Goal: Task Accomplishment & Management: Complete application form

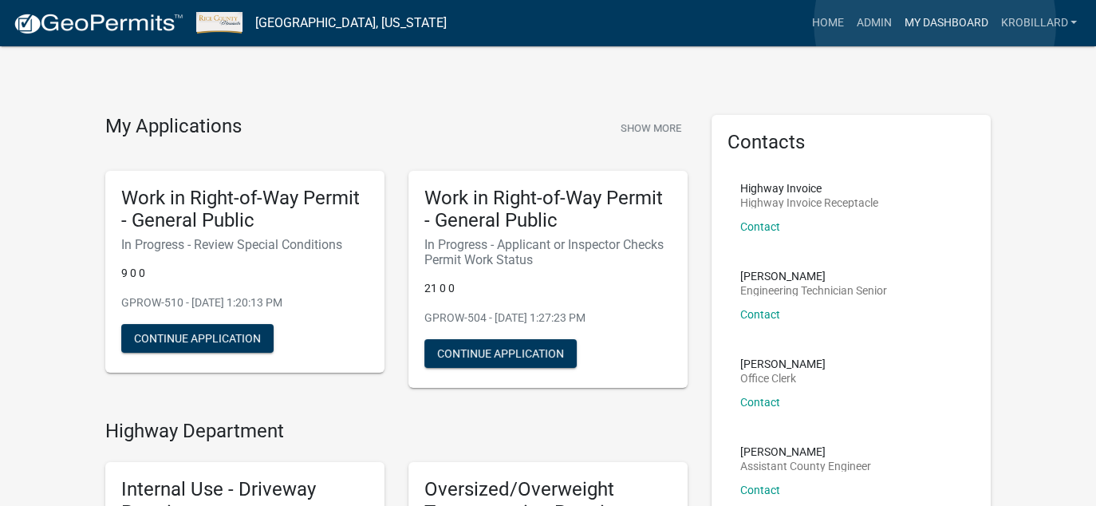
click at [935, 23] on link "My Dashboard" at bounding box center [946, 23] width 97 height 30
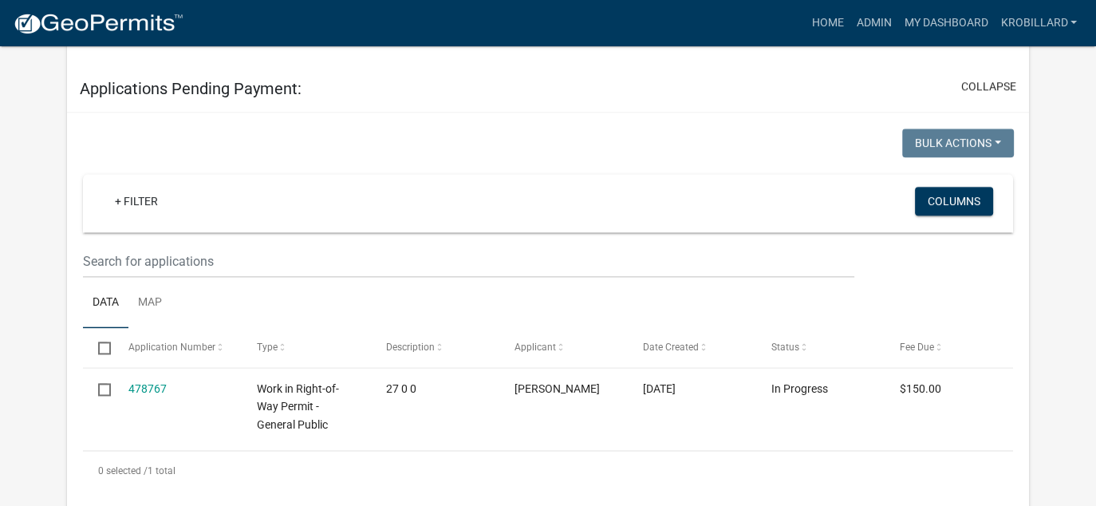
scroll to position [2166, 0]
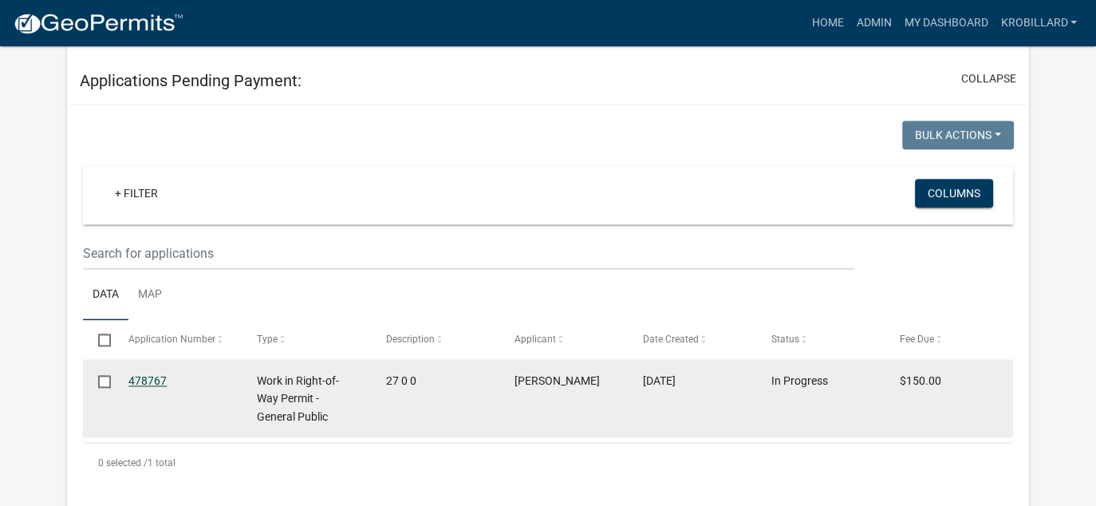
click at [152, 374] on link "478767" at bounding box center [147, 380] width 38 height 13
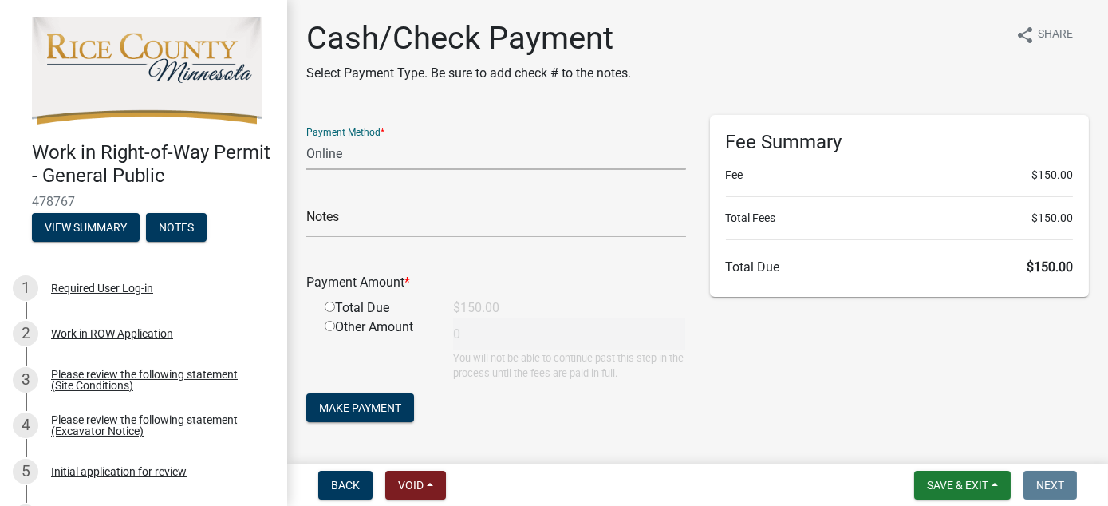
click at [355, 155] on select "Credit Card POS Check Cash Online" at bounding box center [496, 153] width 380 height 33
select select "1: 0"
click at [306, 137] on select "Credit Card POS Check Cash Online" at bounding box center [496, 153] width 380 height 33
click at [360, 211] on input "text" at bounding box center [496, 221] width 380 height 33
type input "13614"
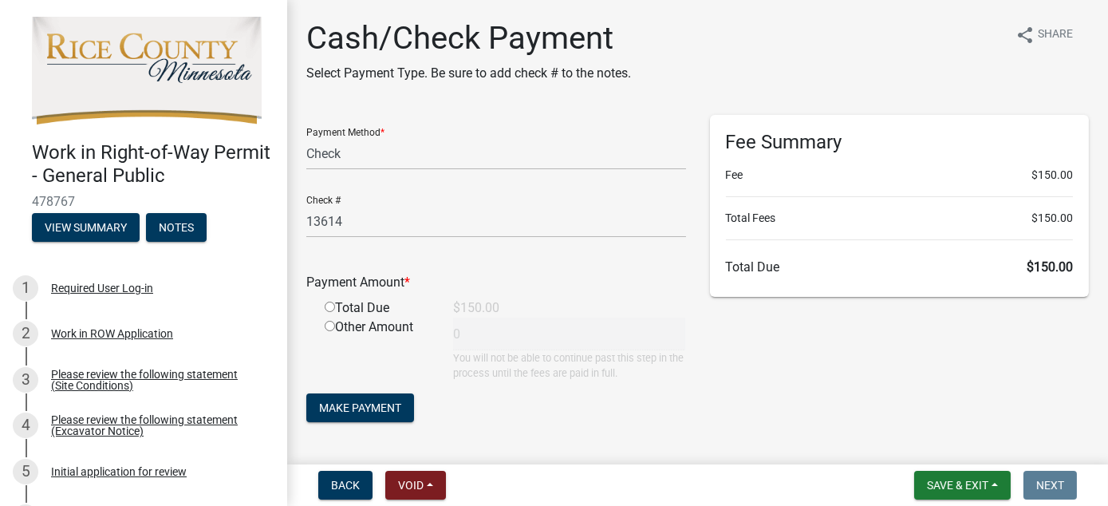
click at [331, 306] on input "radio" at bounding box center [330, 307] width 10 height 10
radio input "true"
type input "150"
click at [403, 409] on button "Make Payment" at bounding box center [360, 407] width 108 height 29
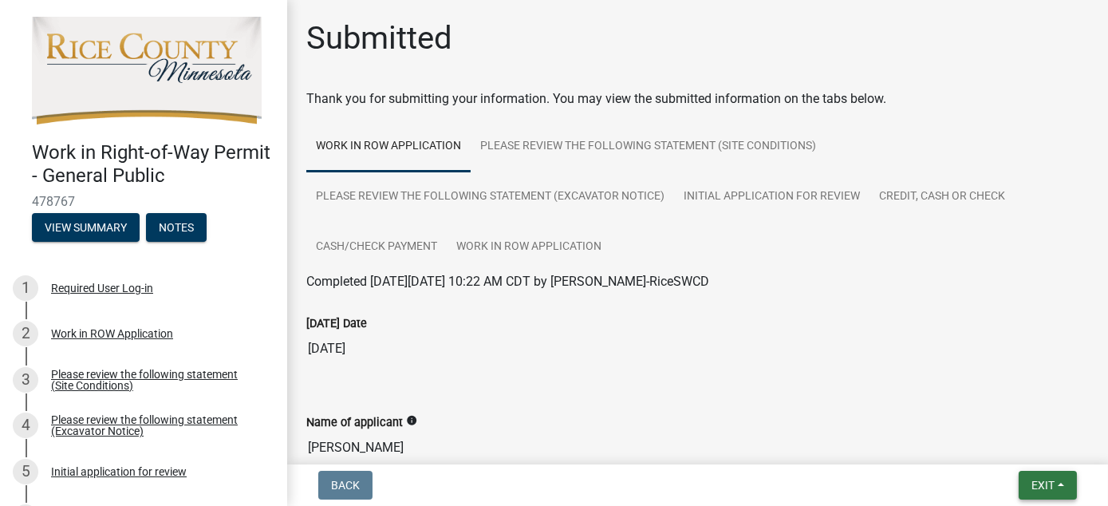
click at [1041, 487] on span "Exit" at bounding box center [1043, 485] width 23 height 13
click at [1013, 446] on button "Save & Exit" at bounding box center [1014, 444] width 128 height 38
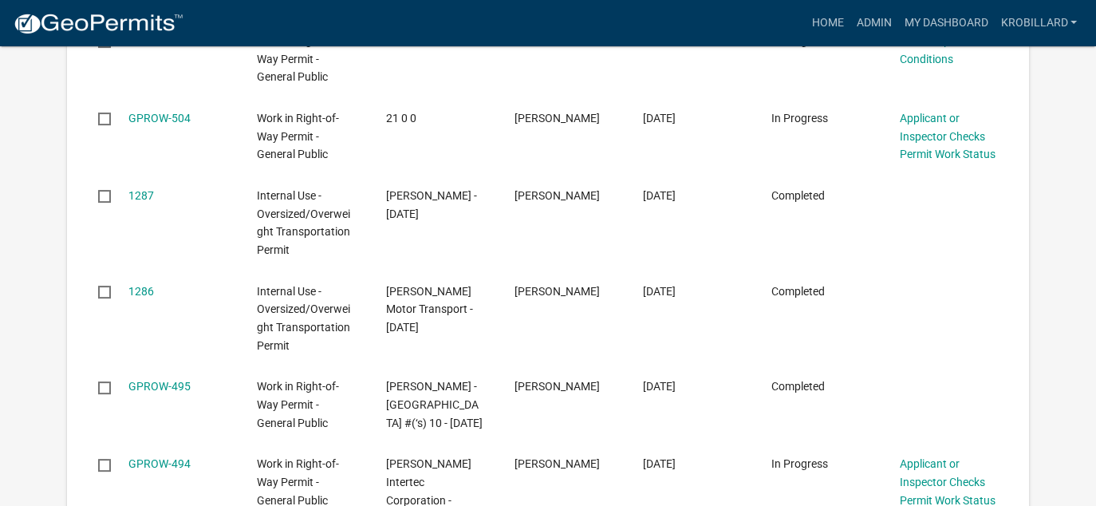
scroll to position [377, 0]
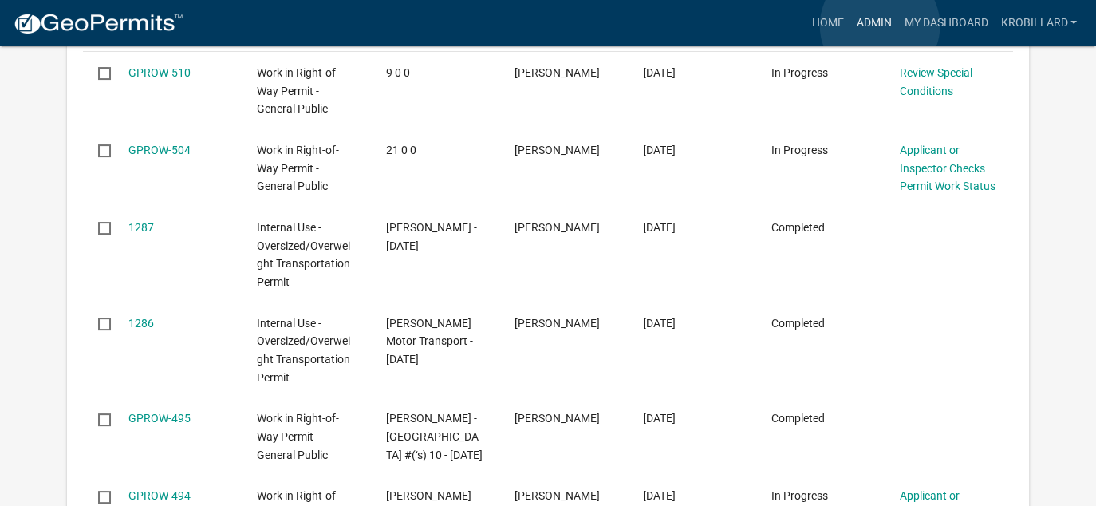
click at [880, 26] on link "Admin" at bounding box center [874, 23] width 48 height 30
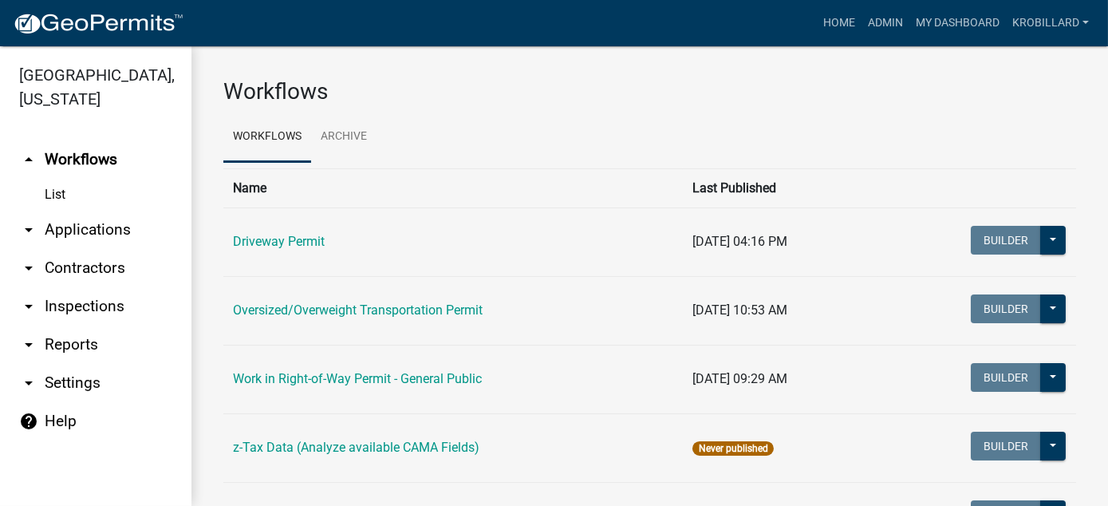
click at [59, 345] on link "arrow_drop_down Reports" at bounding box center [96, 345] width 192 height 38
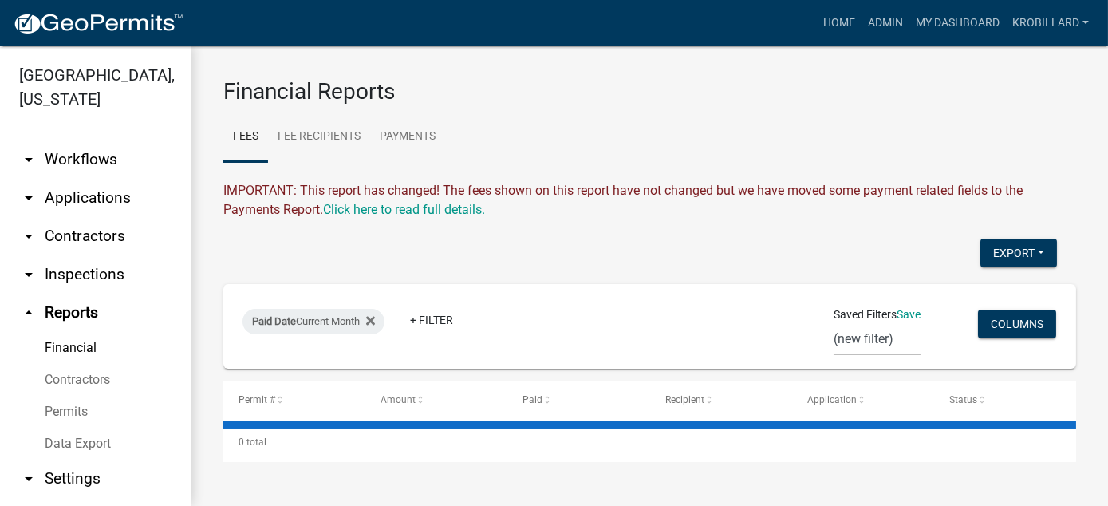
click at [51, 346] on link "Financial" at bounding box center [96, 348] width 192 height 32
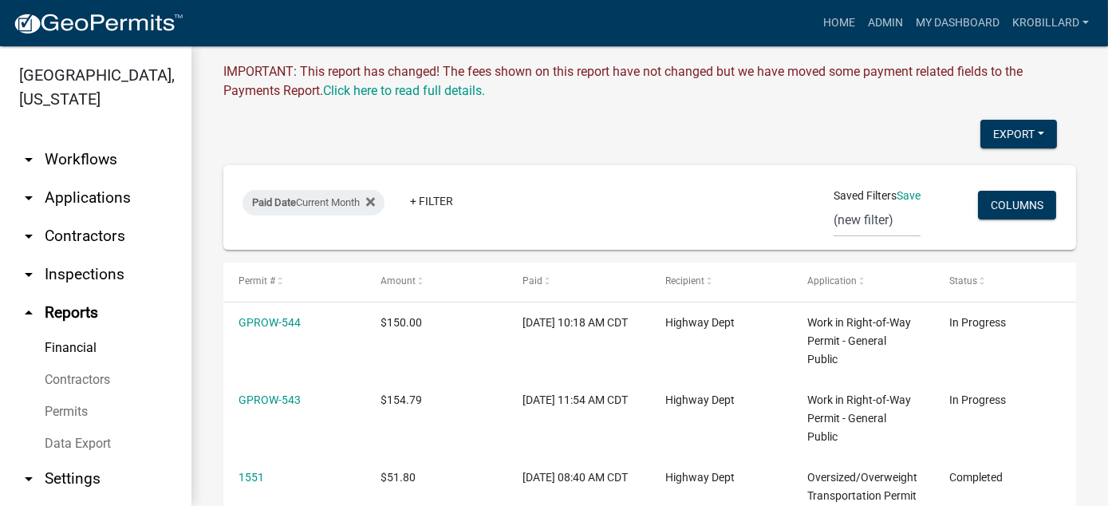
scroll to position [125, 0]
